Goal: Information Seeking & Learning: Learn about a topic

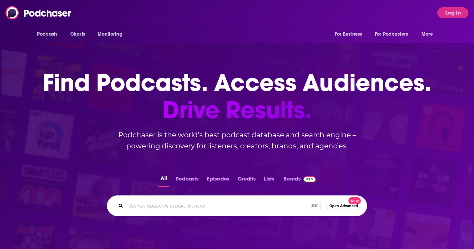
click at [201, 13] on div "Podcasts Charts Monitoring For Business For Podcasters More Log In" at bounding box center [237, 13] width 474 height 26
click at [445, 16] on button "Log In" at bounding box center [452, 12] width 31 height 11
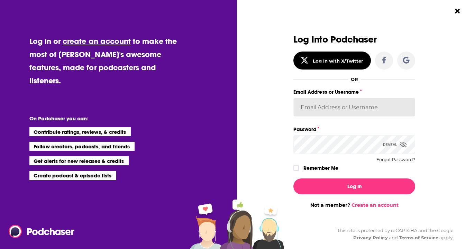
type input "WachsmanNY"
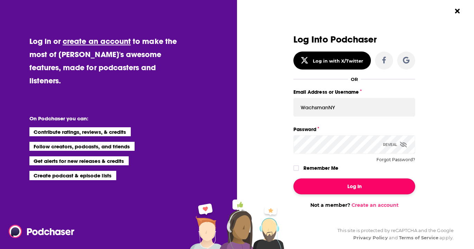
click at [348, 188] on button "Log In" at bounding box center [354, 186] width 122 height 16
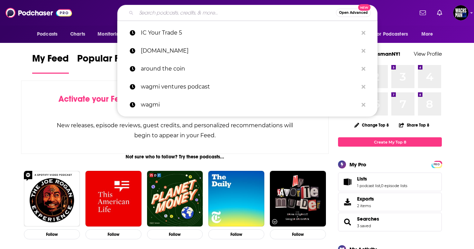
click at [237, 12] on input "Search podcasts, credits, & more..." at bounding box center [236, 12] width 200 height 11
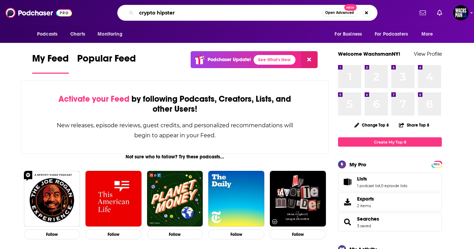
type input "crypto hipster"
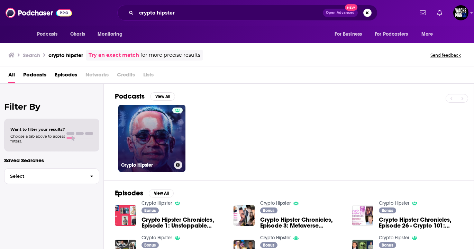
click at [177, 127] on div at bounding box center [177, 134] width 10 height 53
